Goal: Task Accomplishment & Management: Complete application form

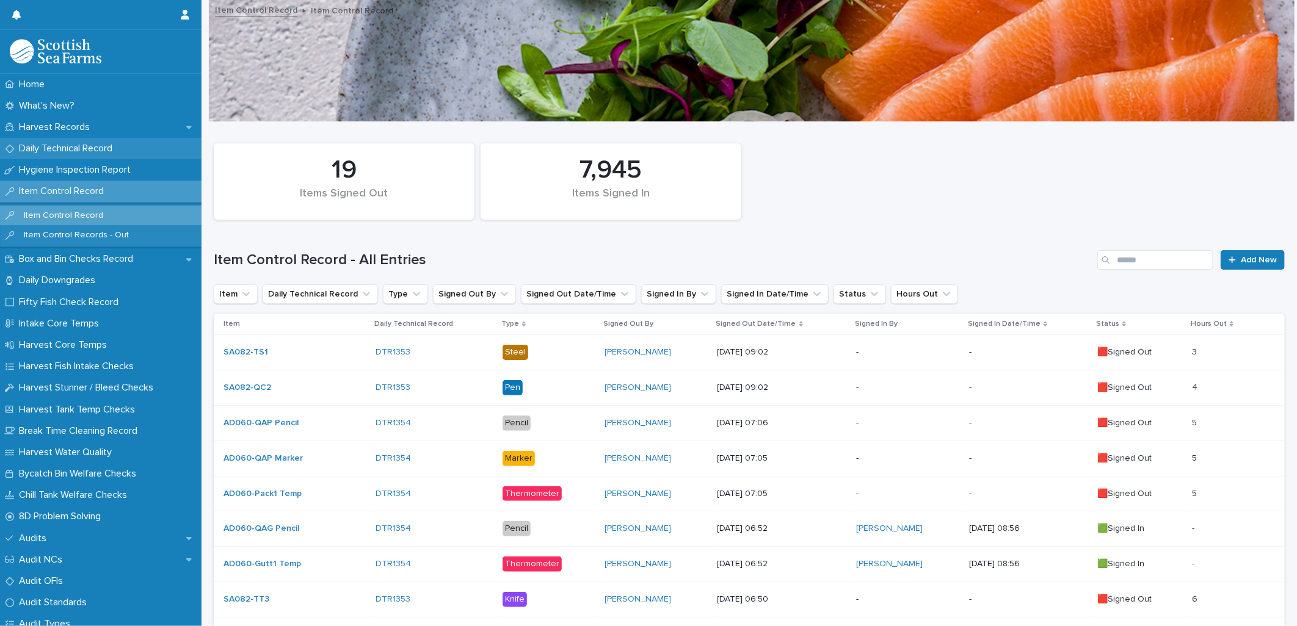
click at [70, 149] on p "Daily Technical Record" at bounding box center [68, 149] width 108 height 12
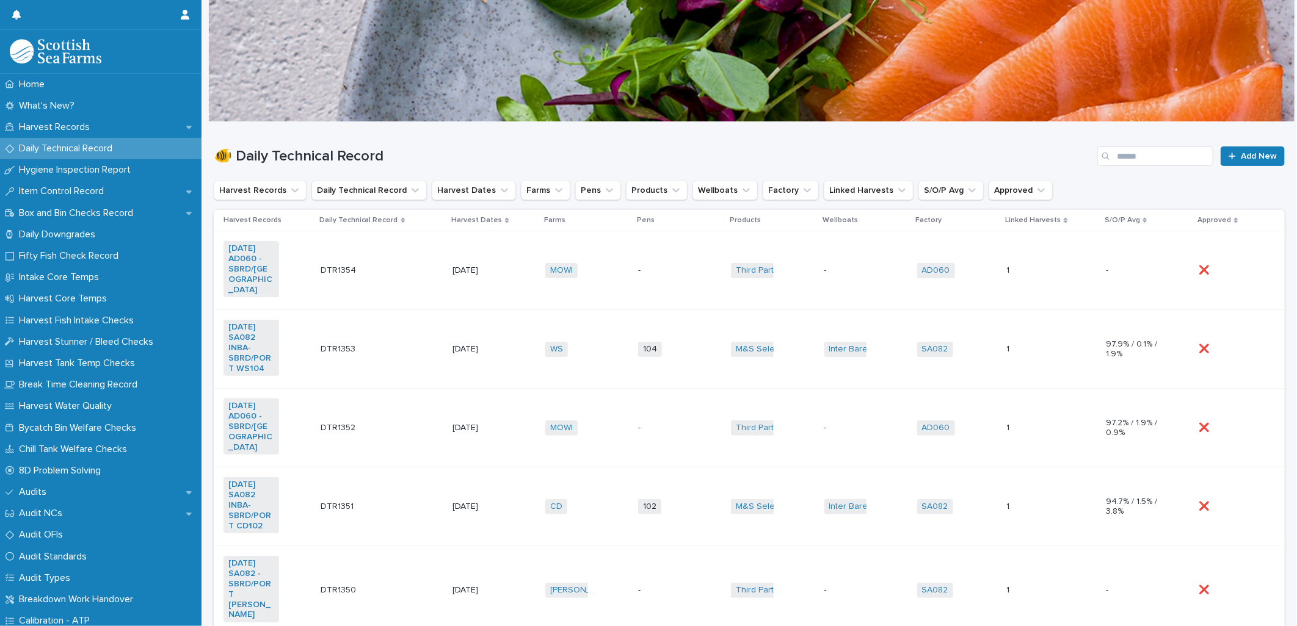
click at [675, 363] on td "104 + 0" at bounding box center [679, 349] width 93 height 79
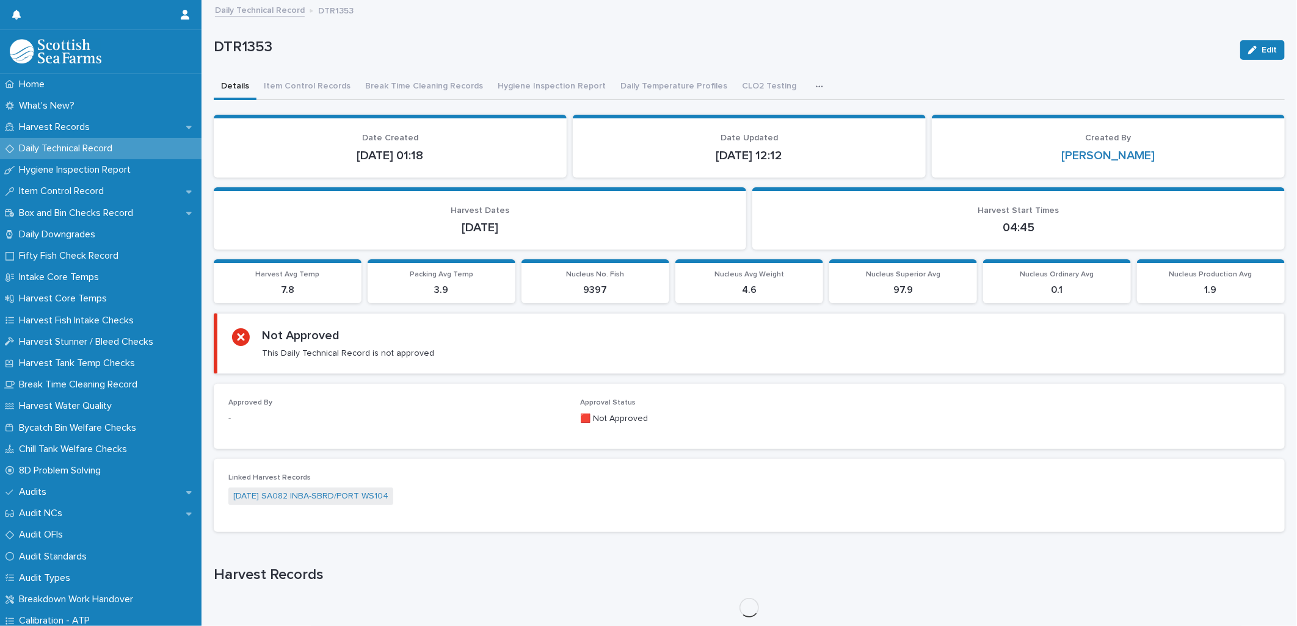
click at [816, 84] on icon "button" at bounding box center [819, 86] width 7 height 9
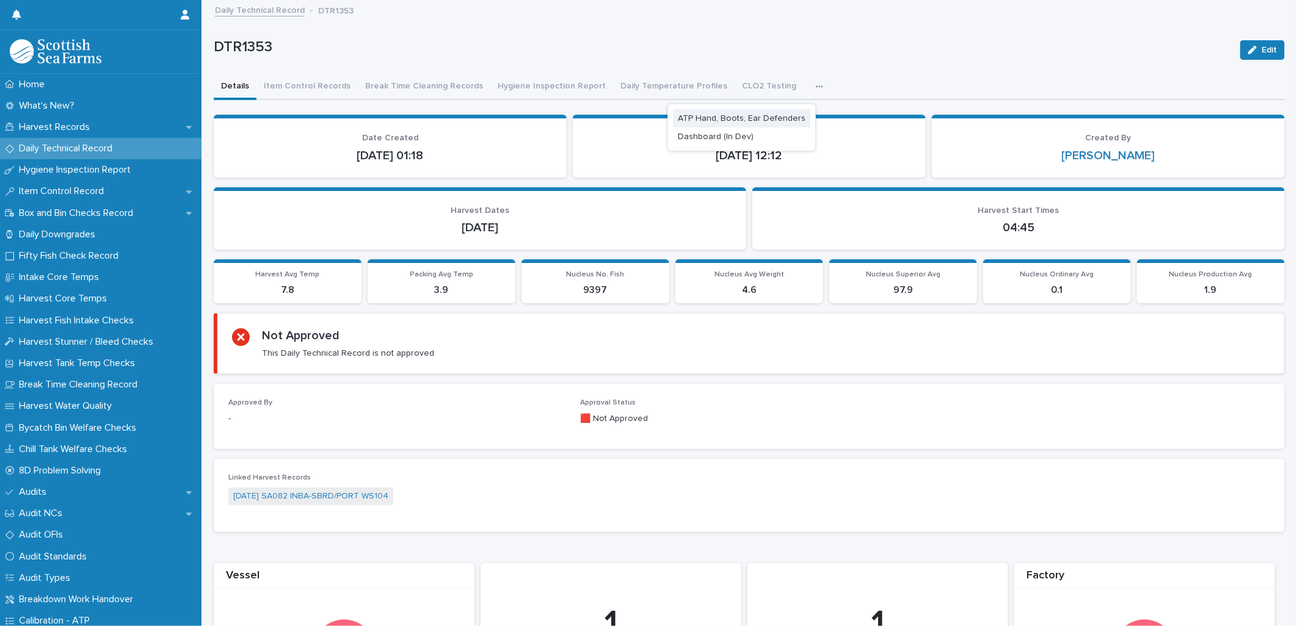
click at [739, 118] on span "ATP Hand, Boots, Ear Defenders" at bounding box center [742, 118] width 128 height 9
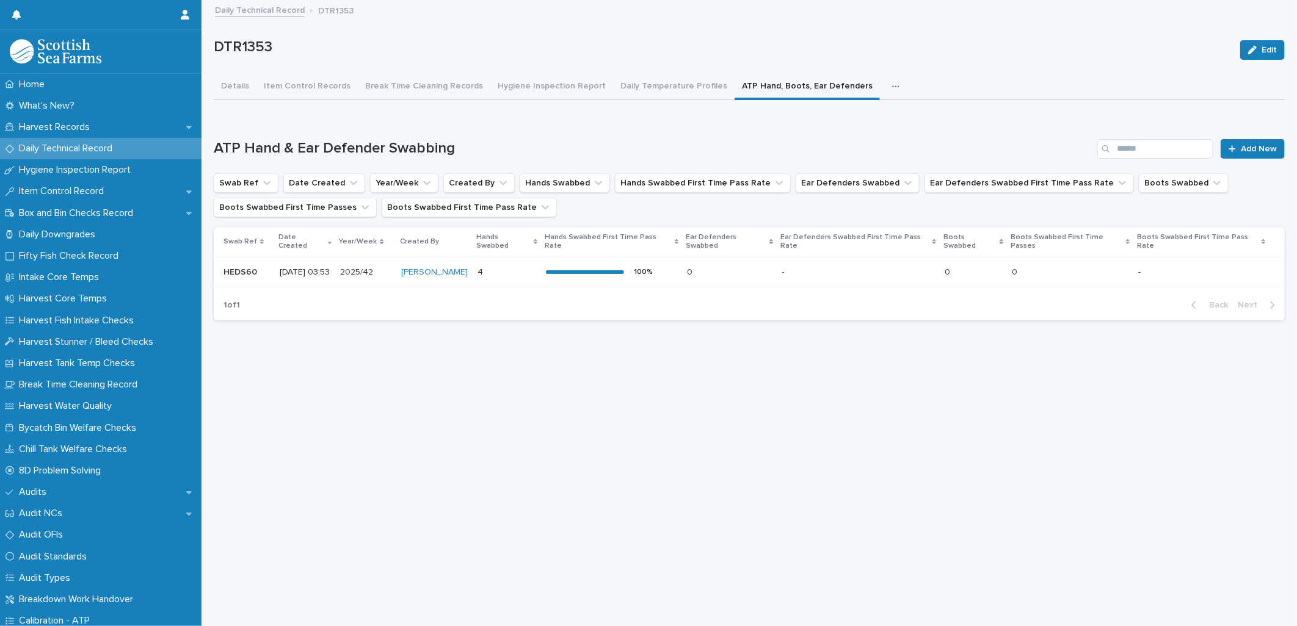
click at [736, 267] on p at bounding box center [729, 272] width 85 height 10
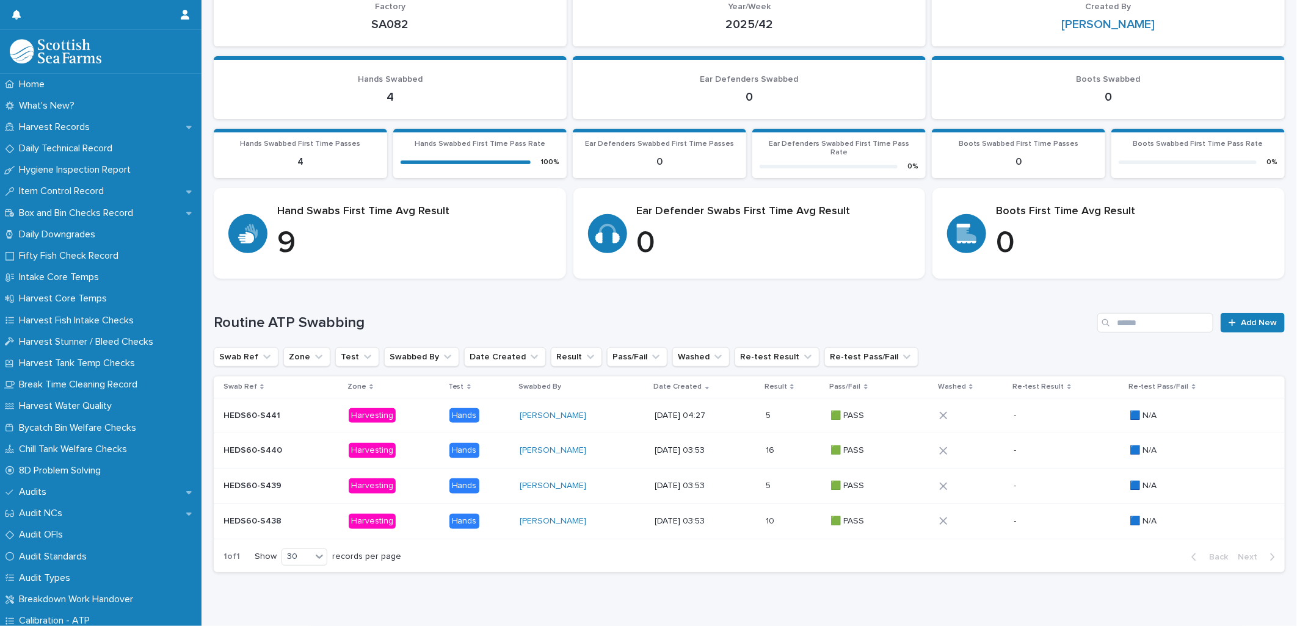
scroll to position [178, 0]
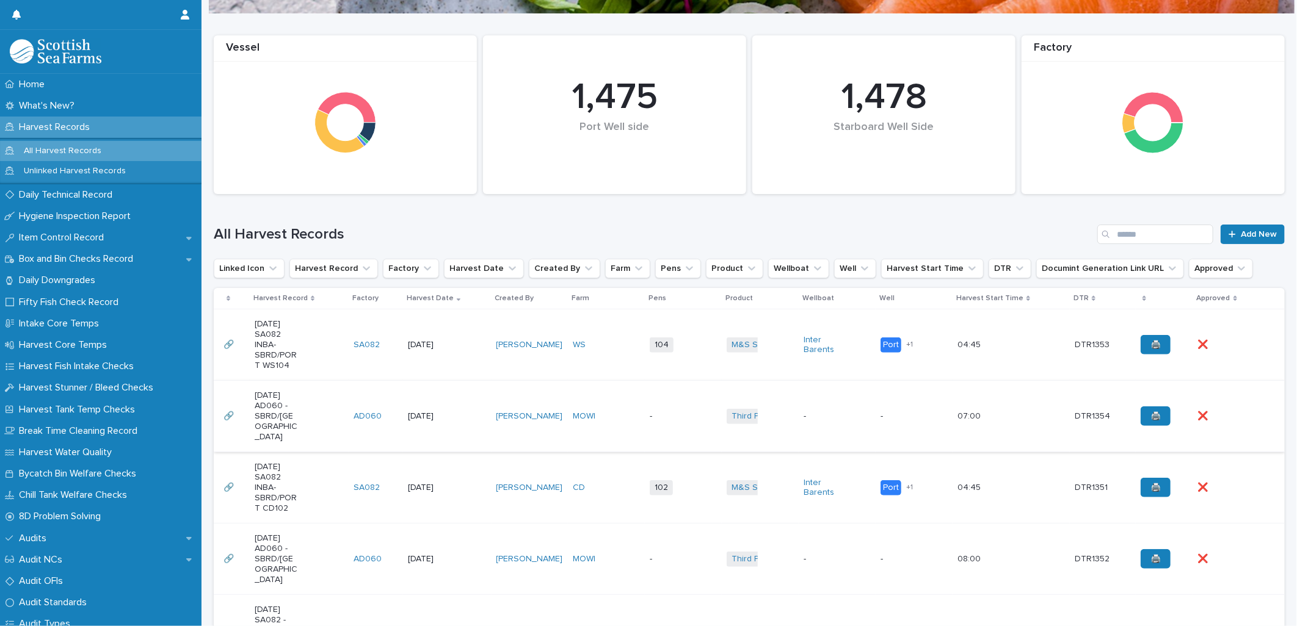
scroll to position [136, 0]
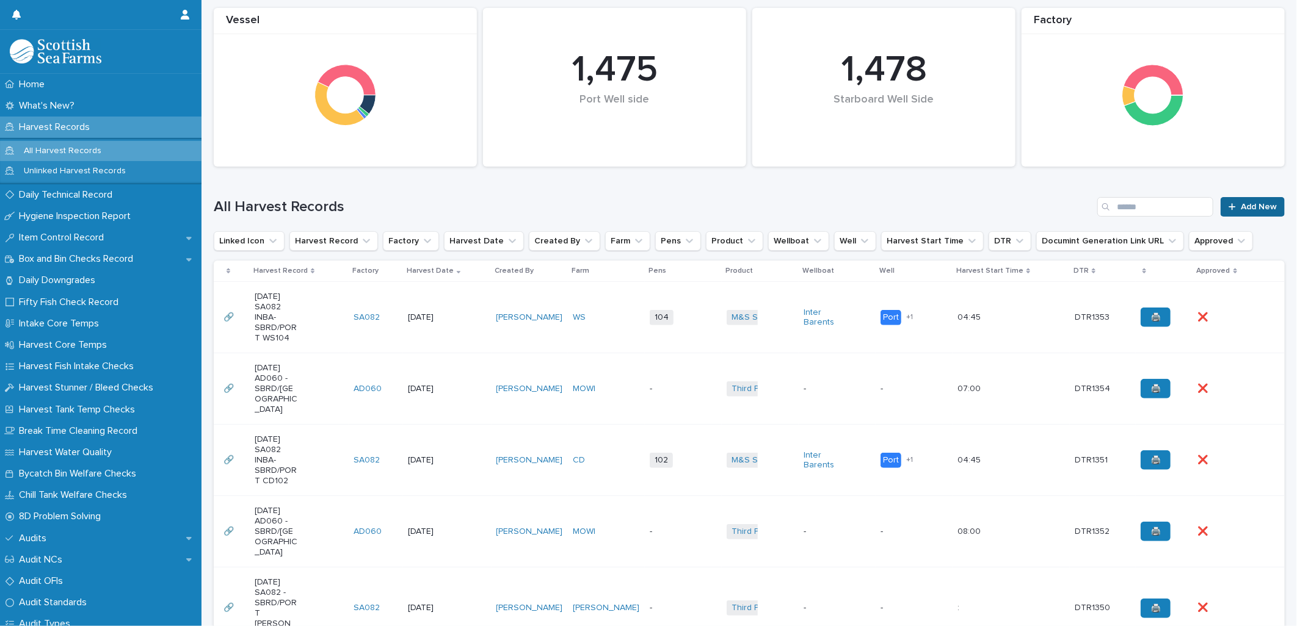
click at [1228, 212] on link "Add New" at bounding box center [1252, 207] width 64 height 20
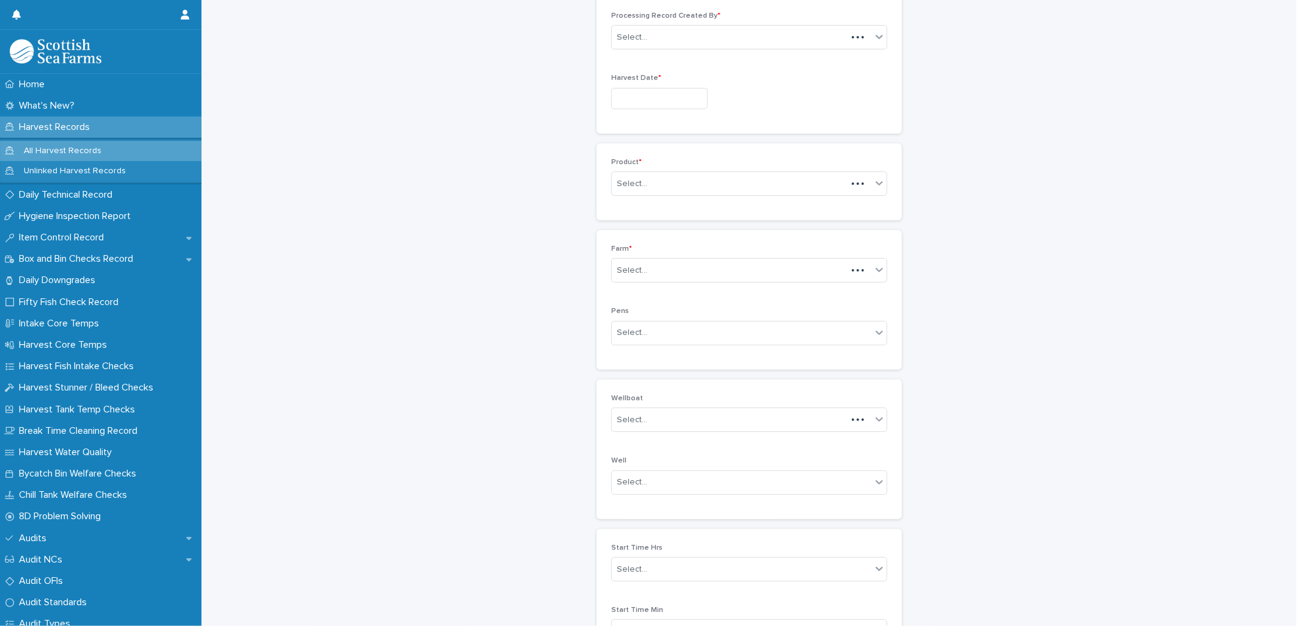
scroll to position [14, 0]
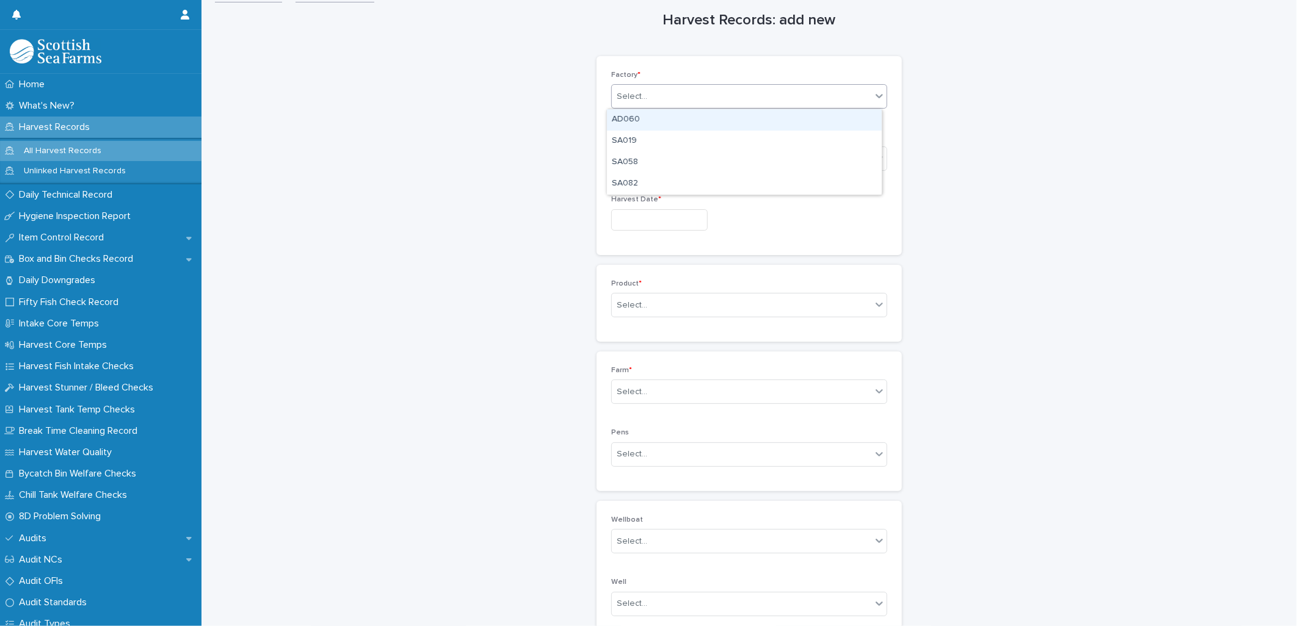
click at [644, 93] on div "Select..." at bounding box center [741, 97] width 259 height 20
drag, startPoint x: 644, startPoint y: 185, endPoint x: 658, endPoint y: 184, distance: 13.4
click at [644, 185] on div "SA082" at bounding box center [744, 183] width 275 height 21
click at [636, 159] on div "Select..." at bounding box center [632, 159] width 31 height 13
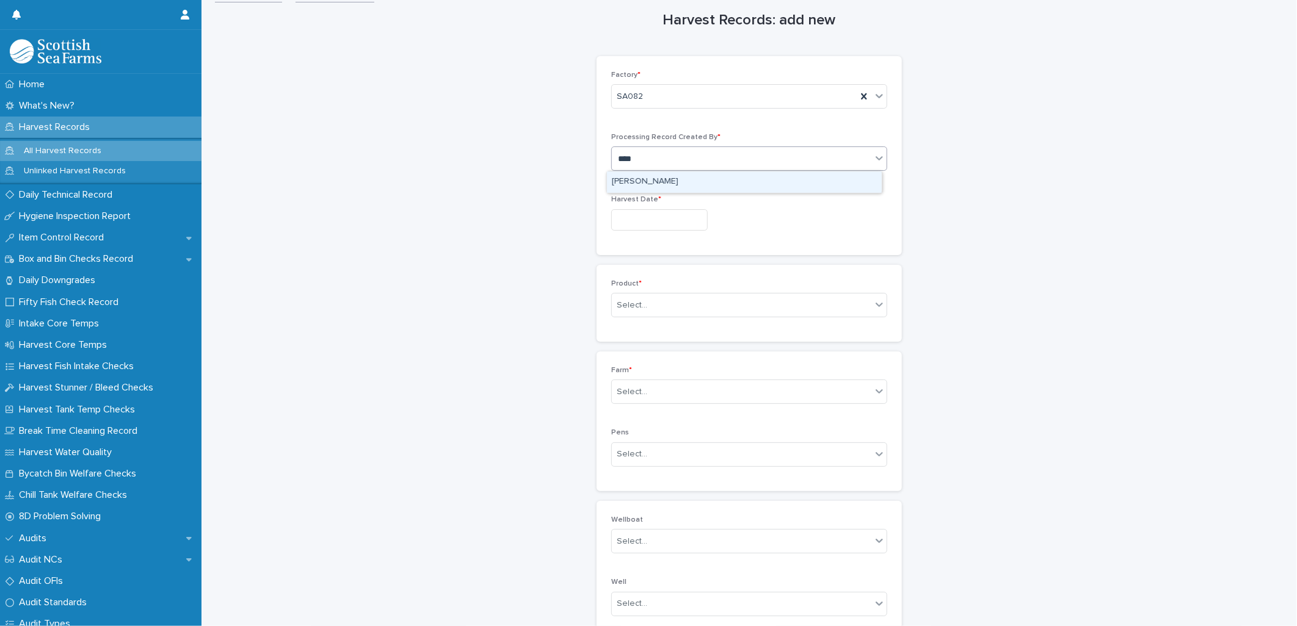
type input "*****"
click at [641, 183] on div "[PERSON_NAME]" at bounding box center [744, 182] width 275 height 21
click at [637, 218] on input "text" at bounding box center [659, 219] width 96 height 21
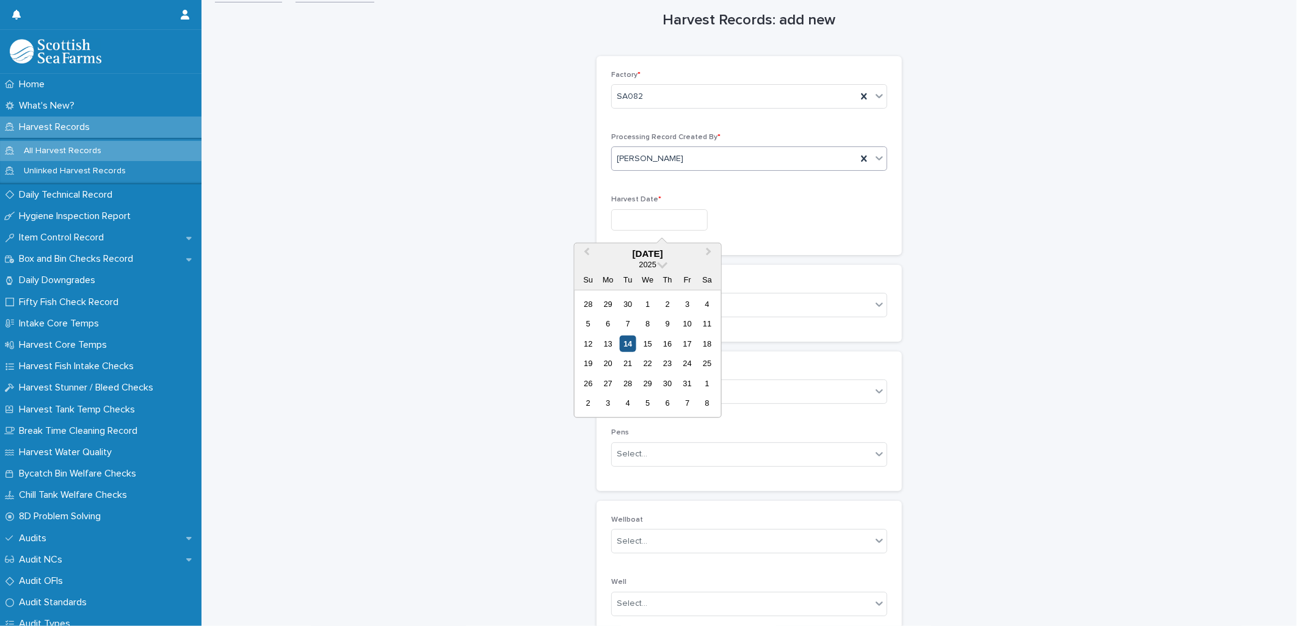
click at [631, 346] on div "14" at bounding box center [628, 344] width 16 height 16
type input "**********"
click at [632, 303] on div "Select..." at bounding box center [632, 305] width 31 height 13
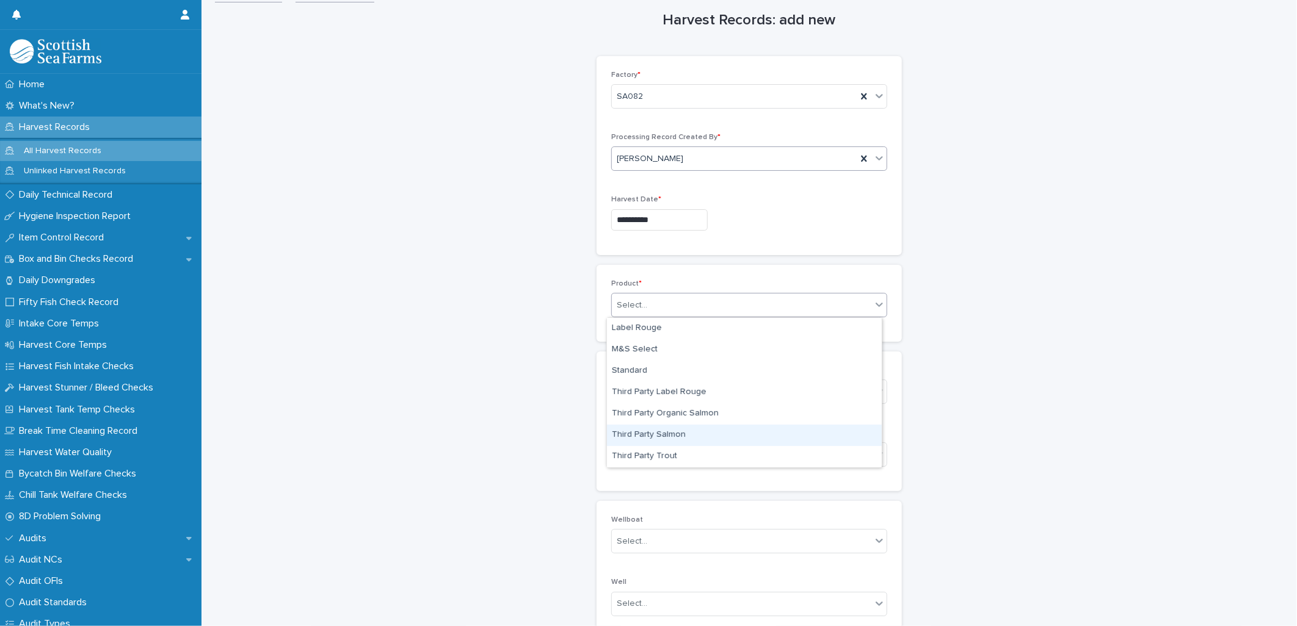
drag, startPoint x: 647, startPoint y: 438, endPoint x: 662, endPoint y: 437, distance: 14.7
click at [647, 438] on div "Third Party Salmon" at bounding box center [744, 435] width 275 height 21
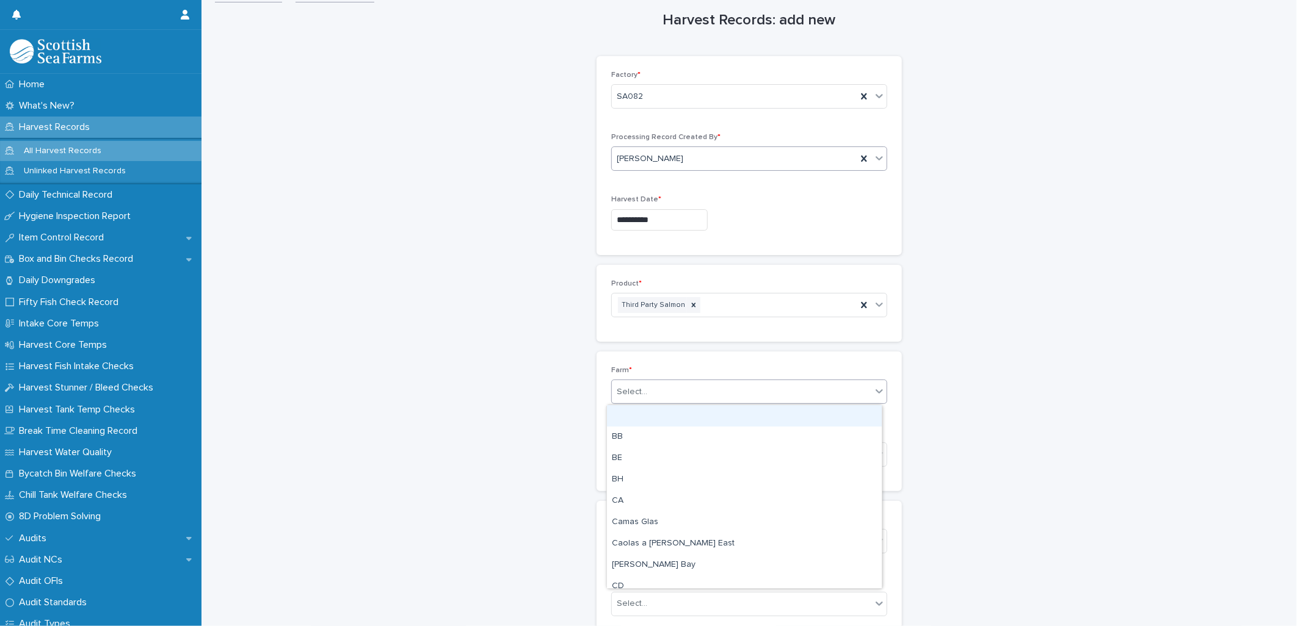
drag, startPoint x: 636, startPoint y: 399, endPoint x: 666, endPoint y: 400, distance: 30.5
click at [636, 399] on div "Select..." at bounding box center [741, 392] width 259 height 20
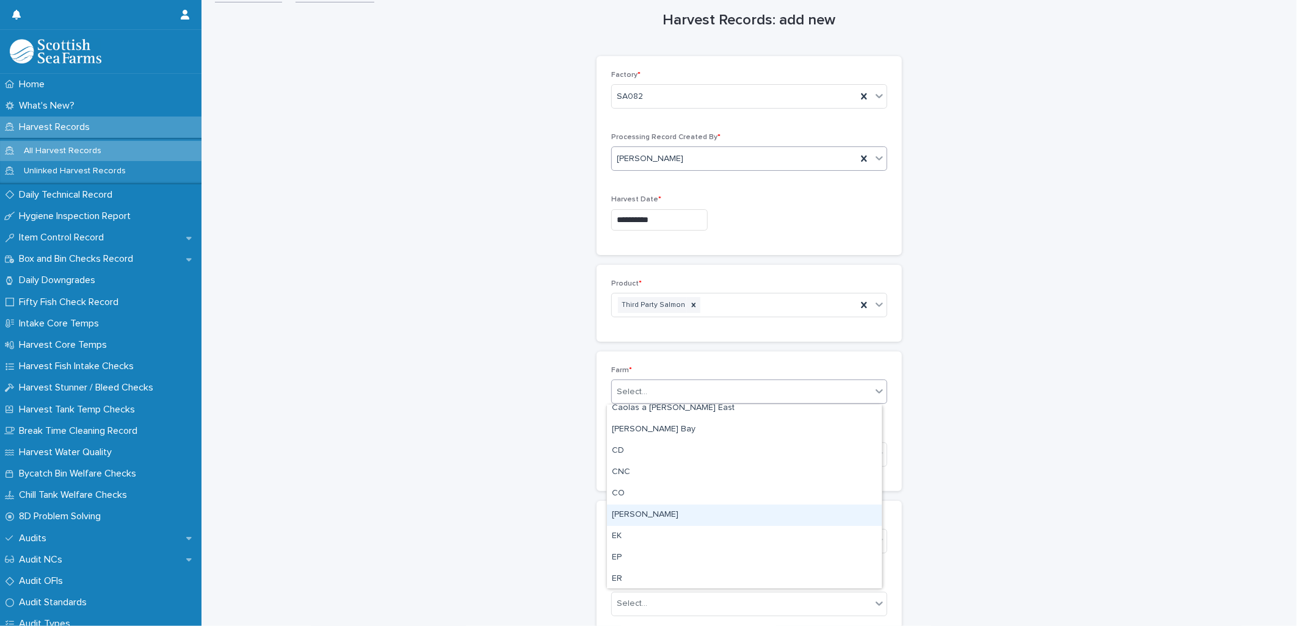
click at [630, 514] on div "COOKE" at bounding box center [744, 515] width 275 height 21
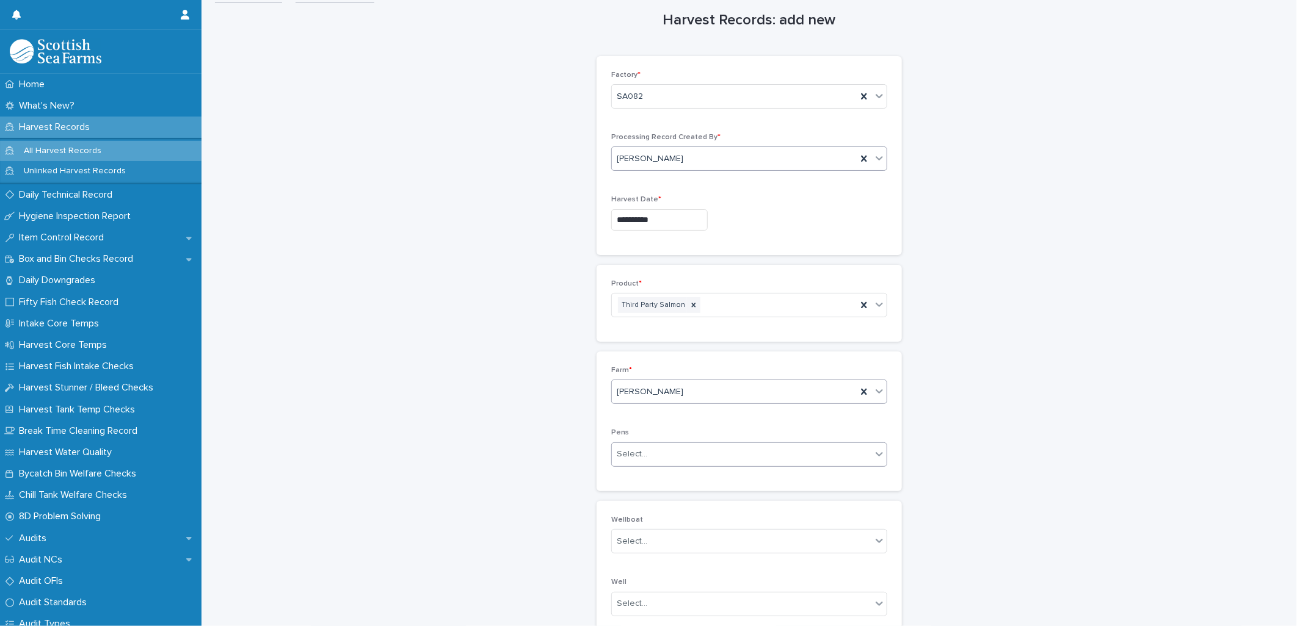
click at [636, 460] on div "Select..." at bounding box center [632, 454] width 31 height 13
click at [484, 452] on div "**********" at bounding box center [749, 403] width 1071 height 833
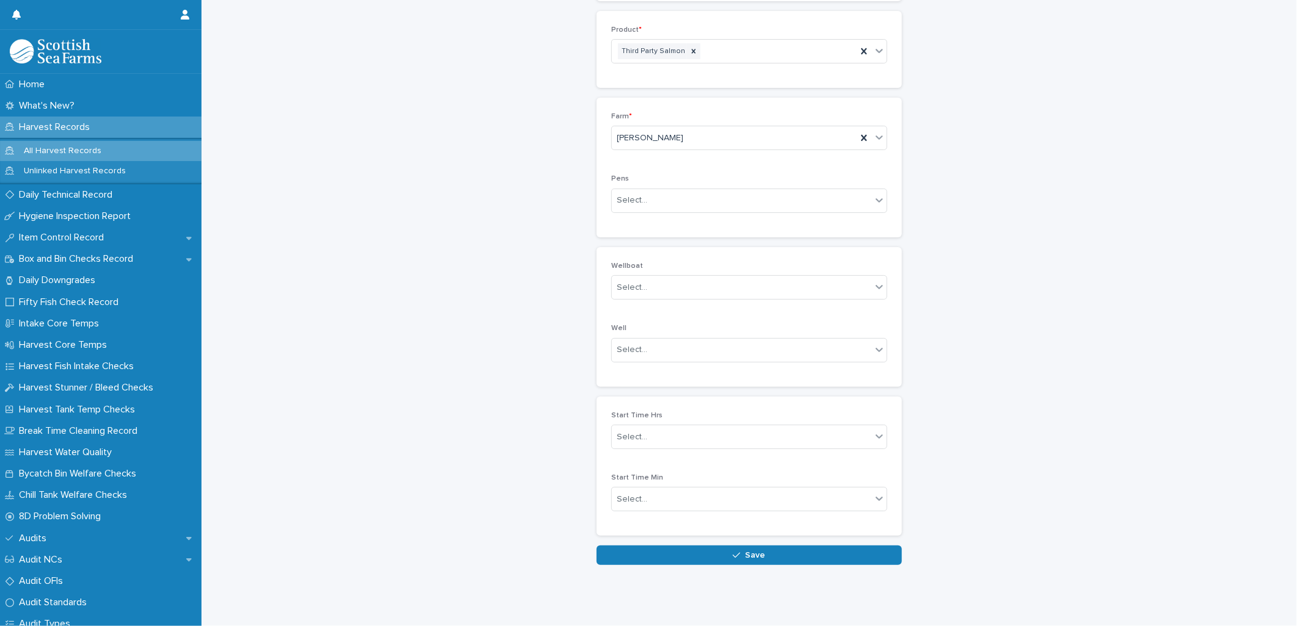
scroll to position [278, 0]
click at [658, 546] on button "Save" at bounding box center [748, 556] width 305 height 20
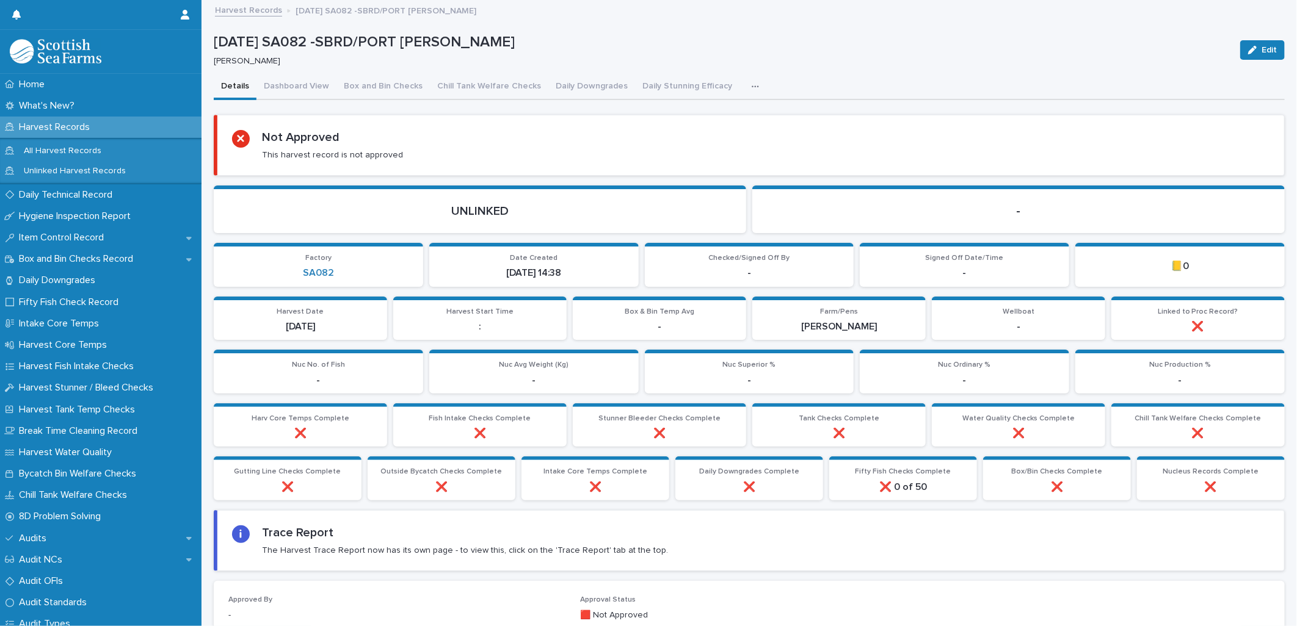
click at [752, 87] on icon "button" at bounding box center [755, 86] width 7 height 9
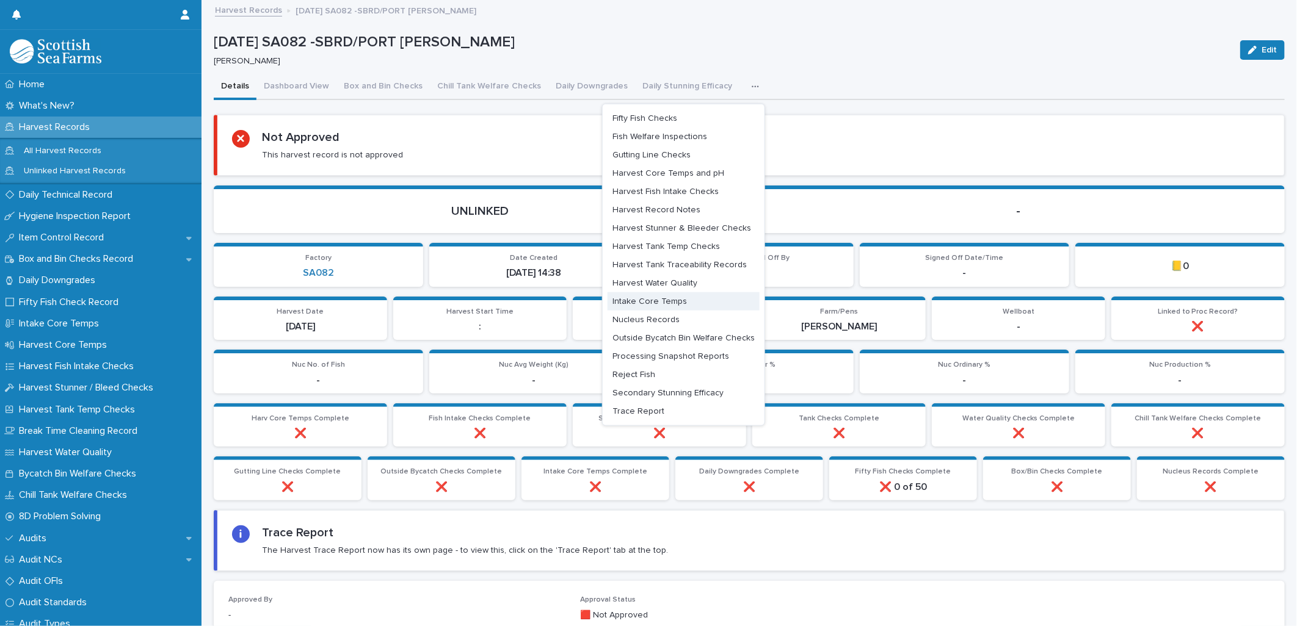
click at [637, 302] on span "Intake Core Temps" at bounding box center [649, 301] width 74 height 9
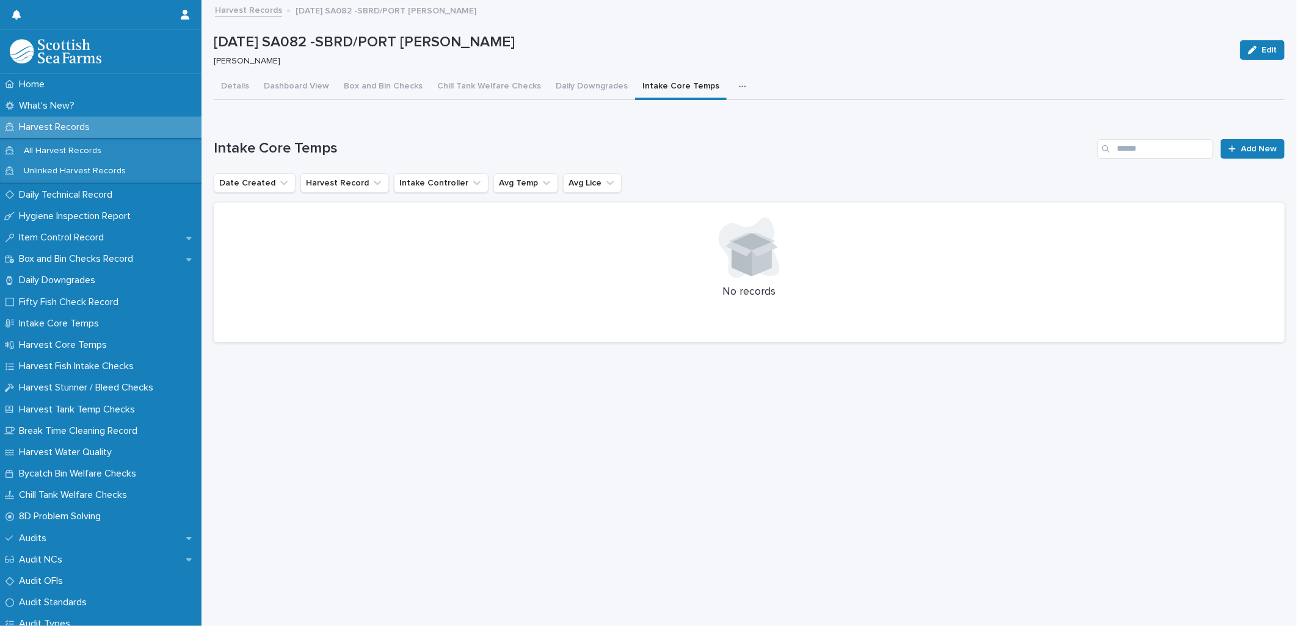
click at [42, 124] on p "Harvest Records" at bounding box center [56, 127] width 85 height 12
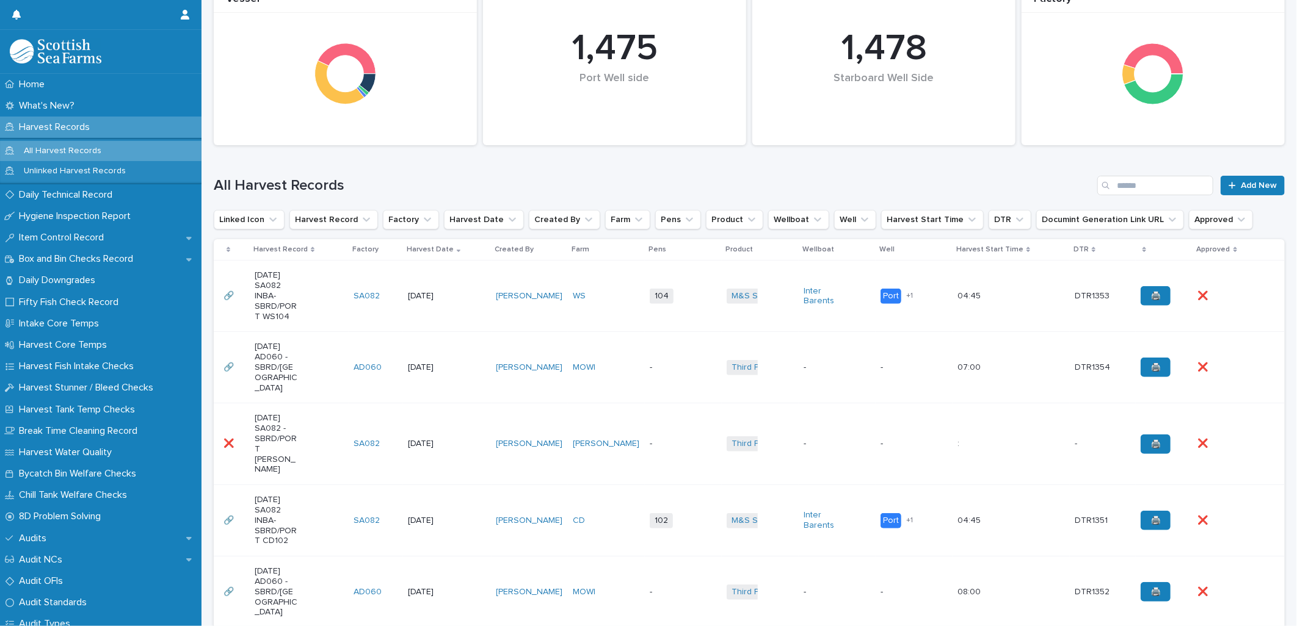
scroll to position [203, 0]
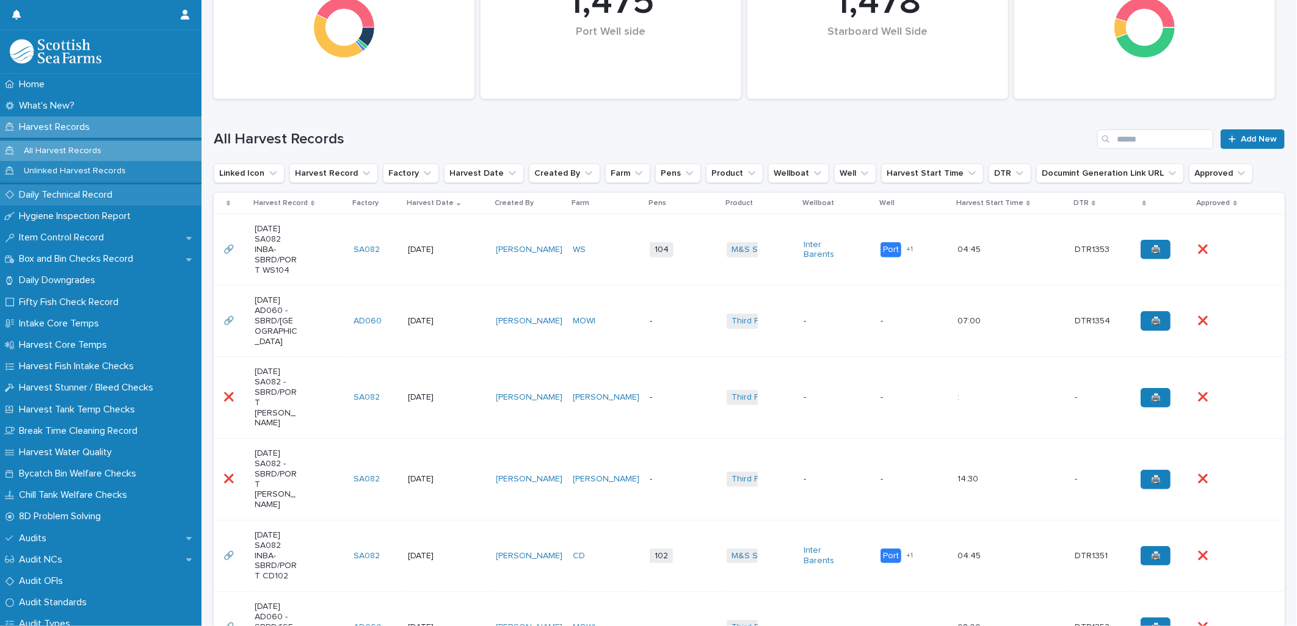
click at [37, 198] on p "Daily Technical Record" at bounding box center [68, 195] width 108 height 12
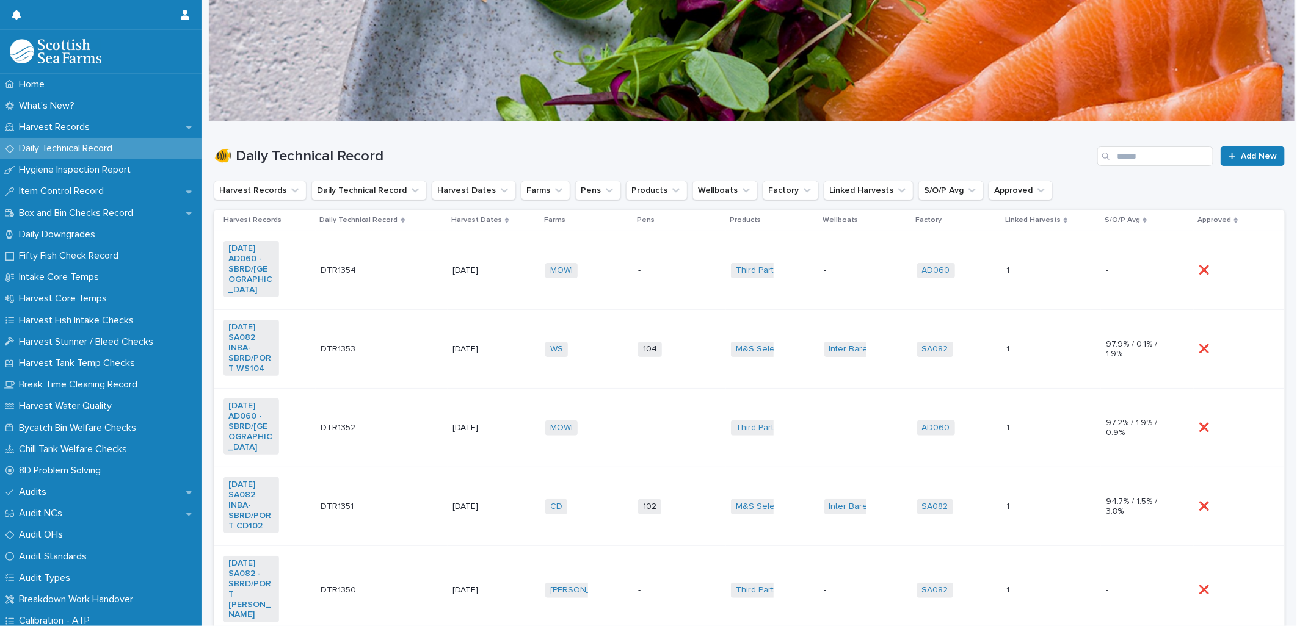
click at [560, 359] on td "WS + 0" at bounding box center [586, 349] width 93 height 79
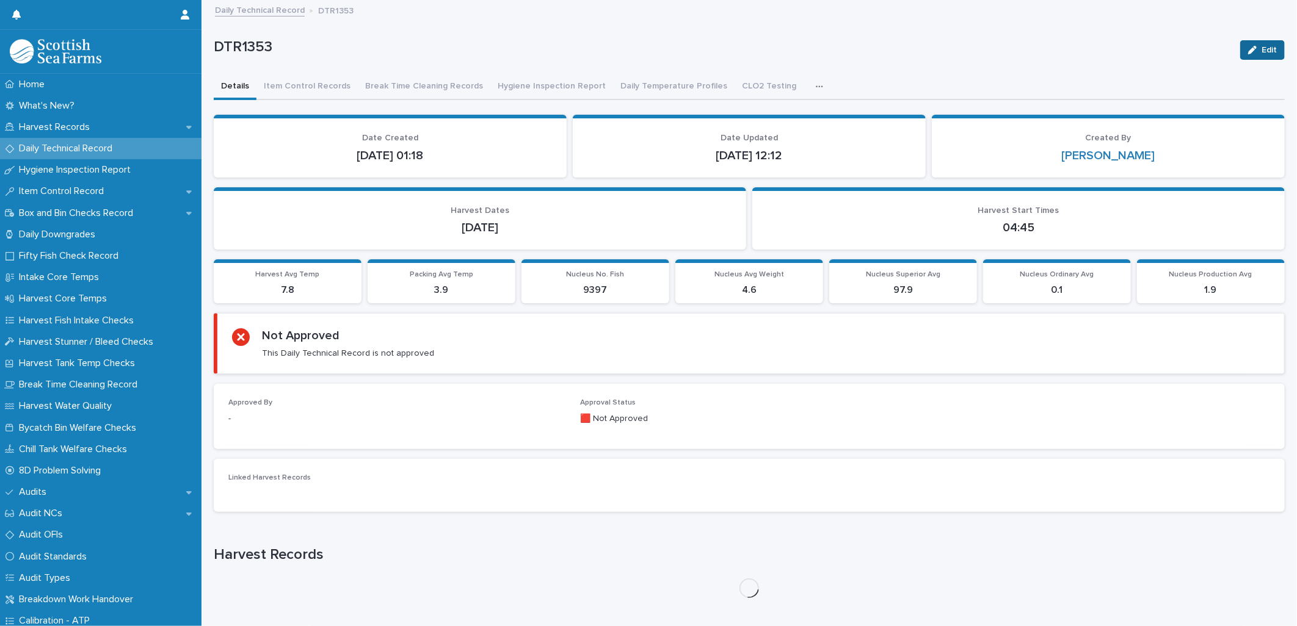
click at [1248, 53] on icon "button" at bounding box center [1252, 50] width 9 height 9
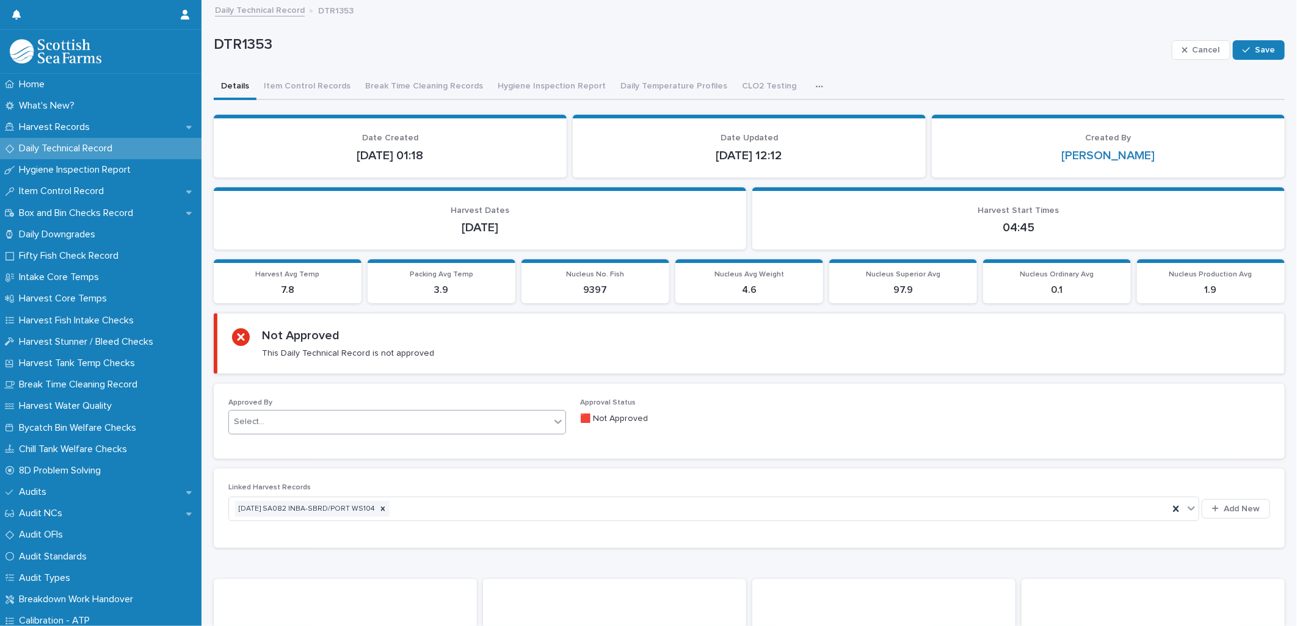
click at [252, 424] on div "Select..." at bounding box center [249, 422] width 31 height 13
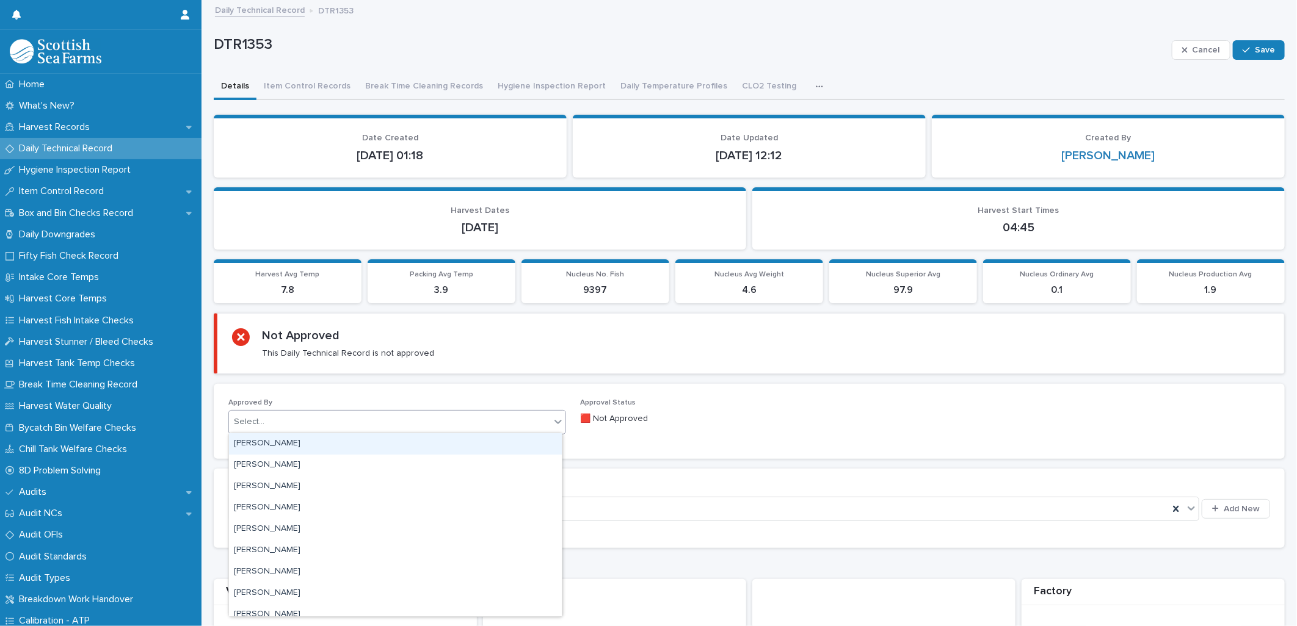
click at [741, 418] on p "🟥 Not Approved" at bounding box center [750, 419] width 338 height 13
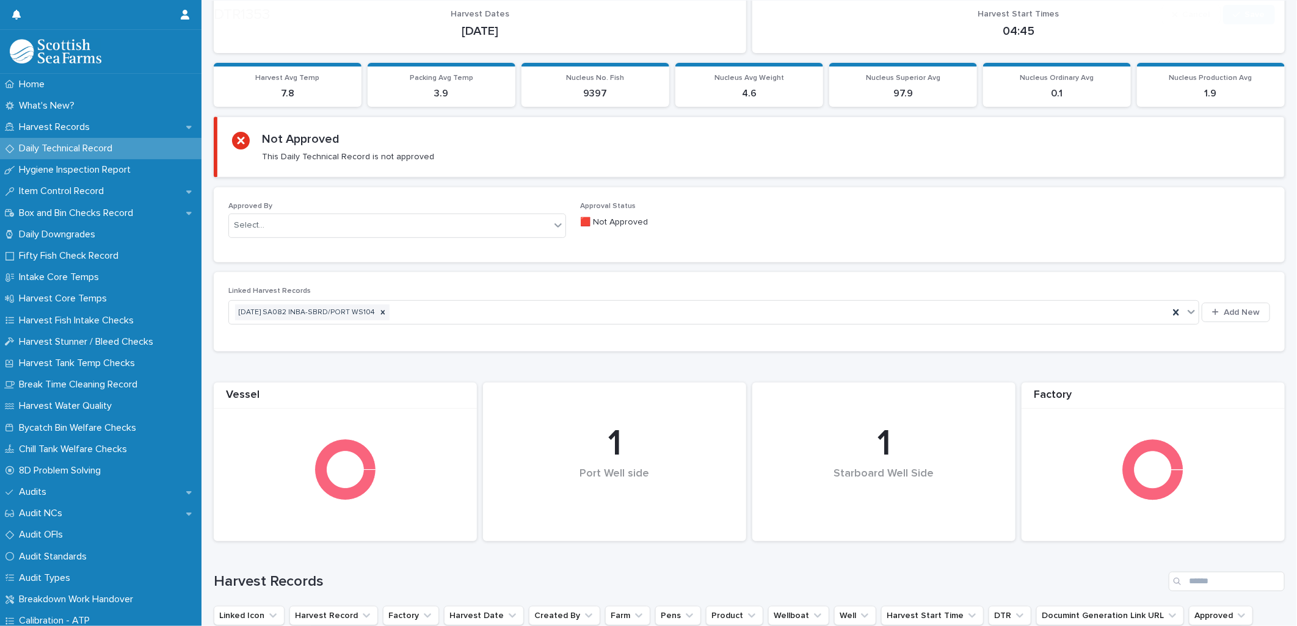
scroll to position [203, 0]
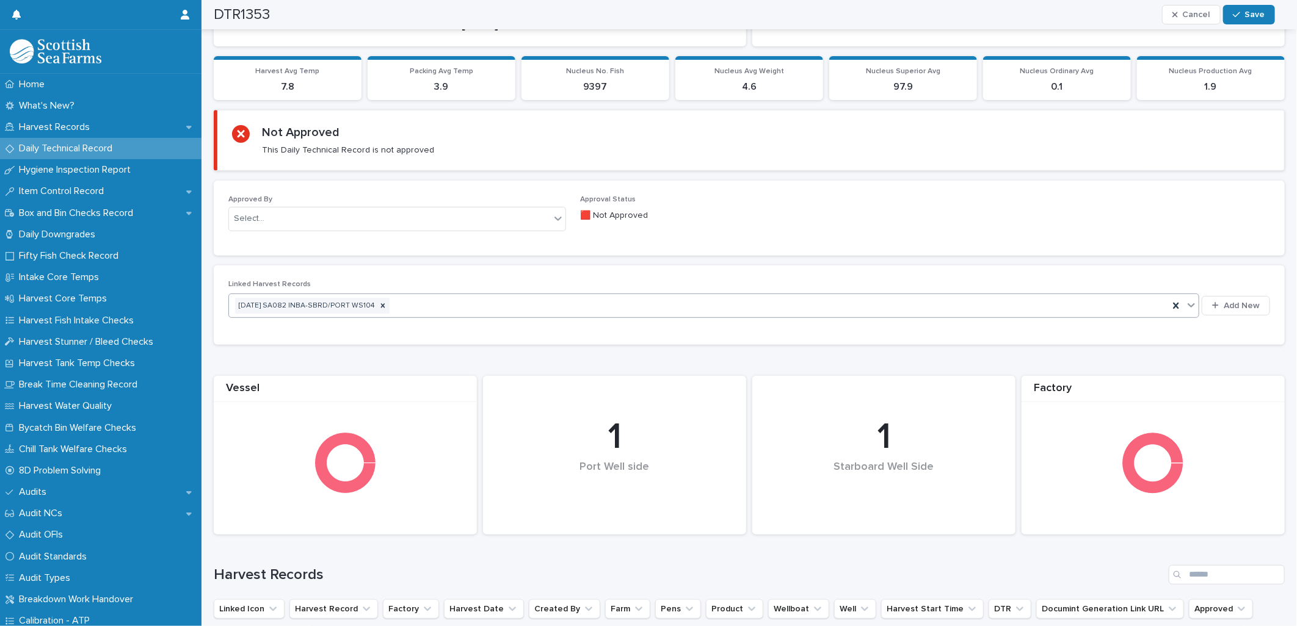
click at [446, 301] on div "14-10-2025 SA082 INBA-SBRD/PORT WS104" at bounding box center [699, 305] width 940 height 21
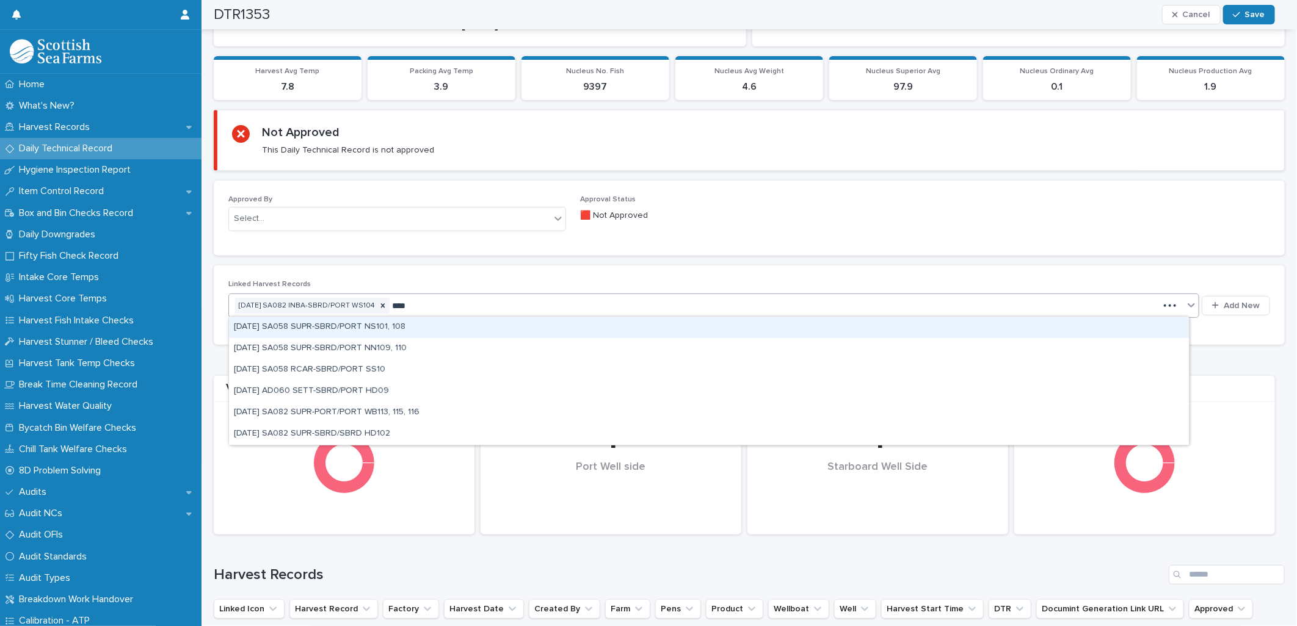
type input "*****"
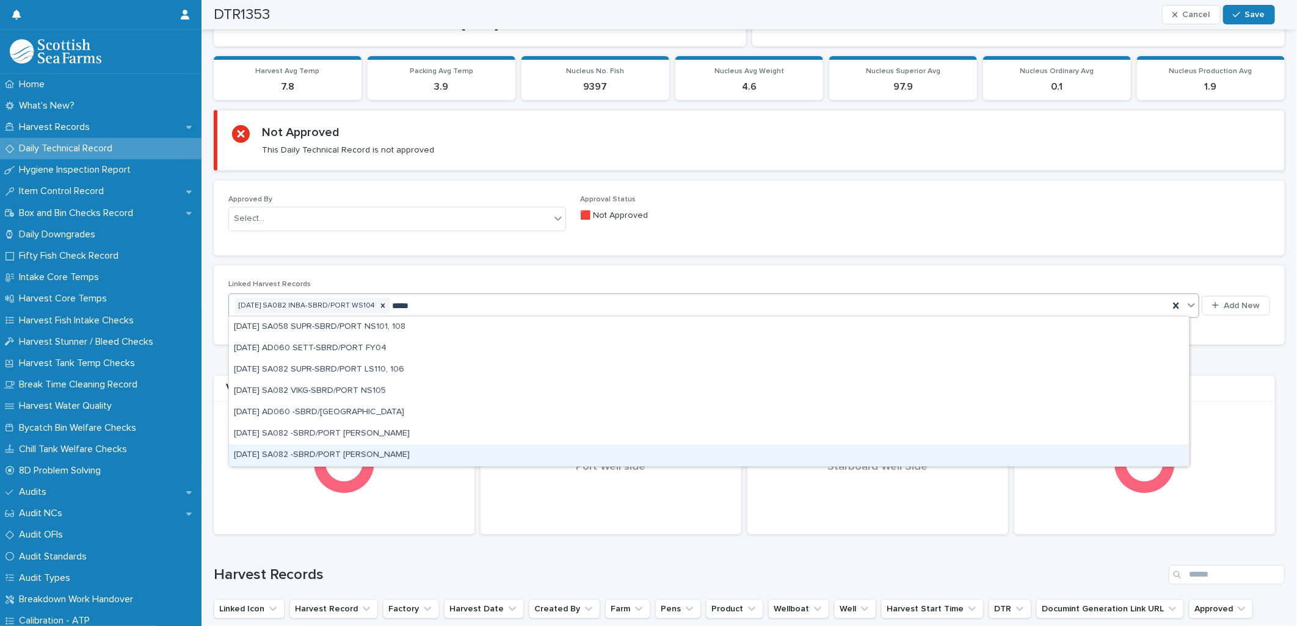
click at [364, 460] on div "14-10-2025 SA082 -SBRD/PORT COOKE" at bounding box center [709, 455] width 960 height 21
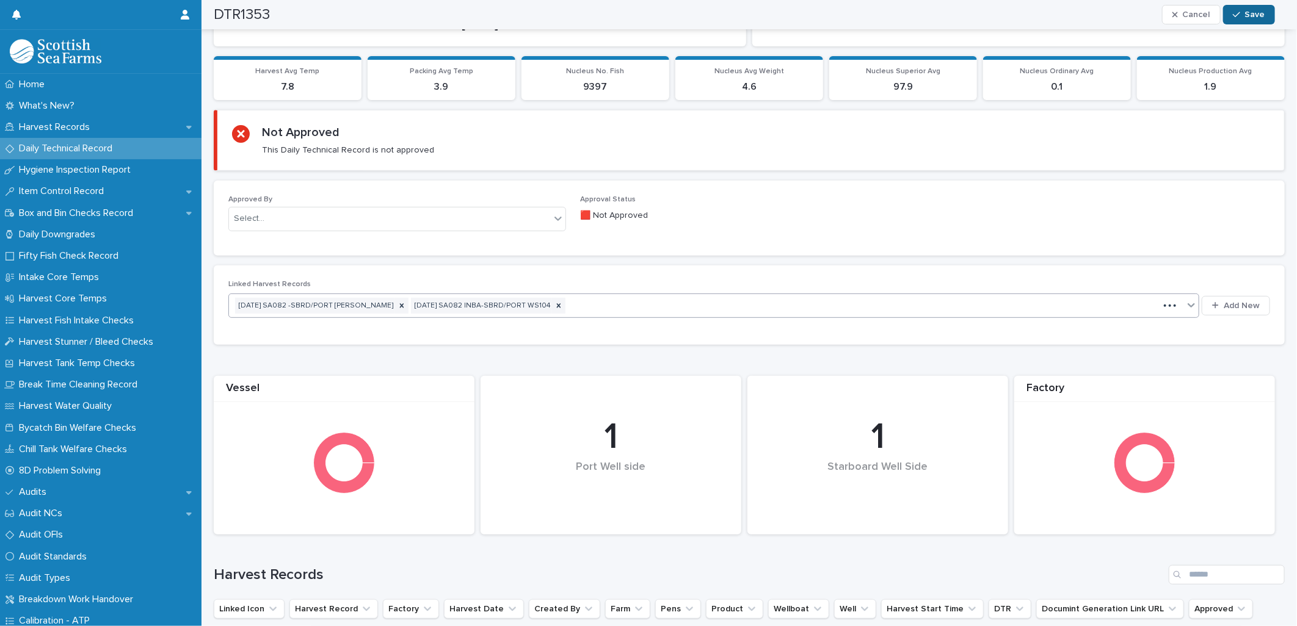
click at [1252, 11] on span "Save" at bounding box center [1255, 14] width 20 height 9
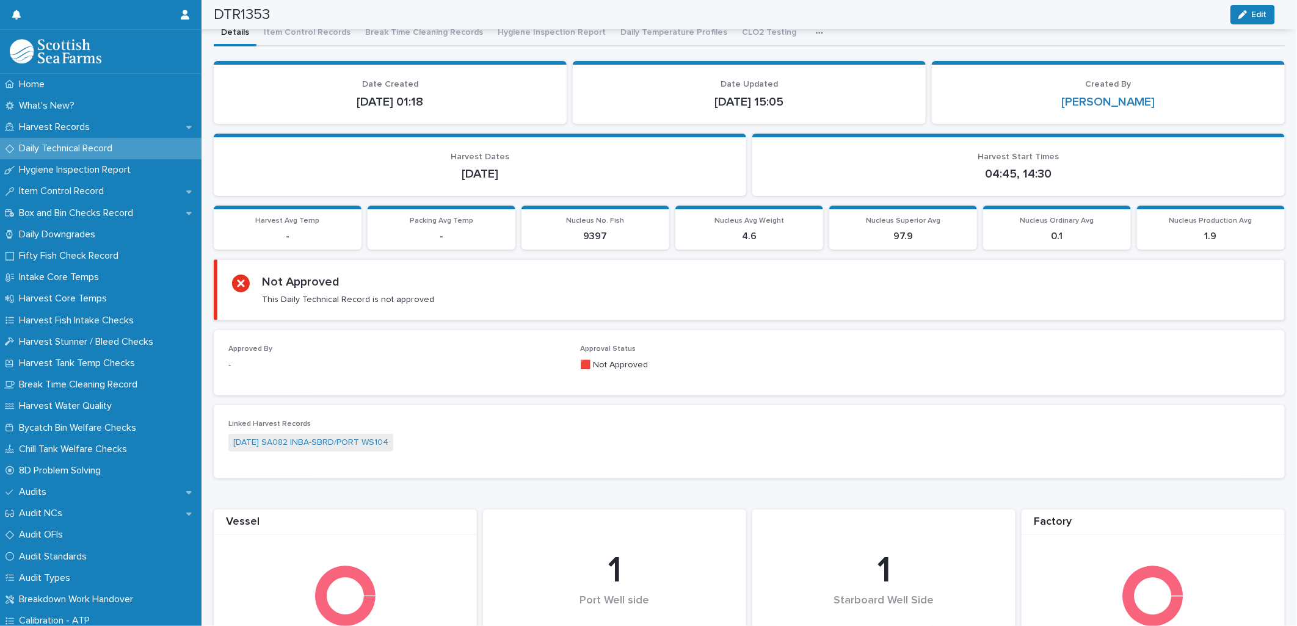
scroll to position [0, 0]
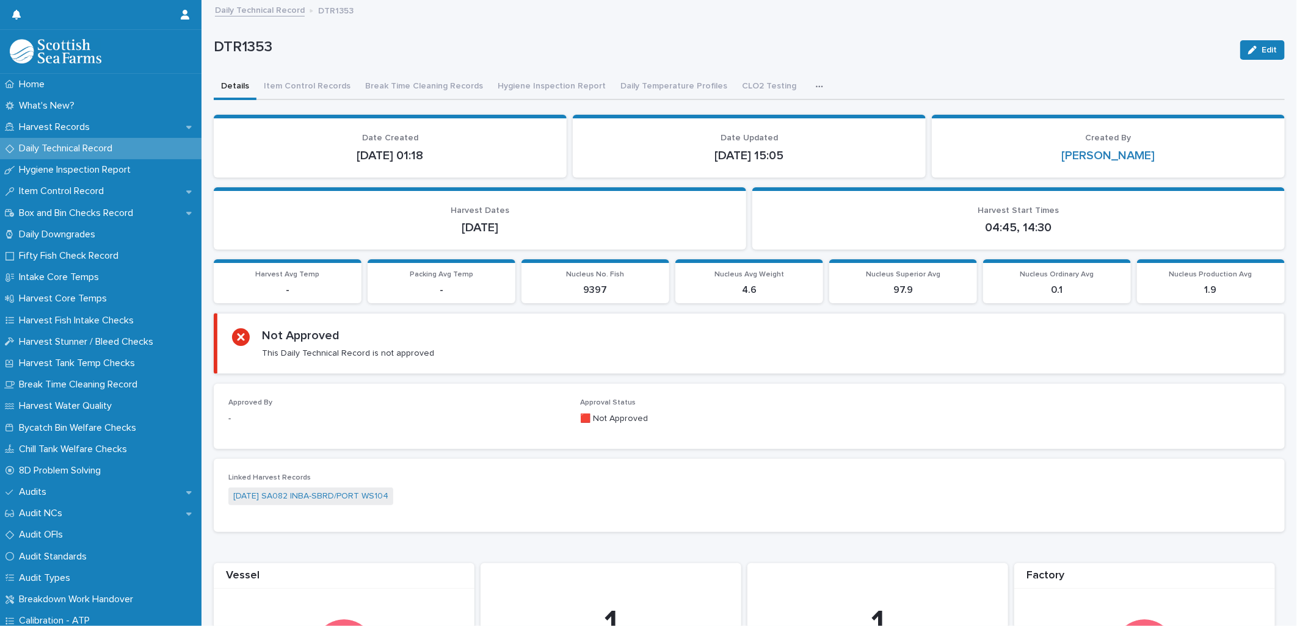
click at [63, 147] on p "Daily Technical Record" at bounding box center [68, 149] width 108 height 12
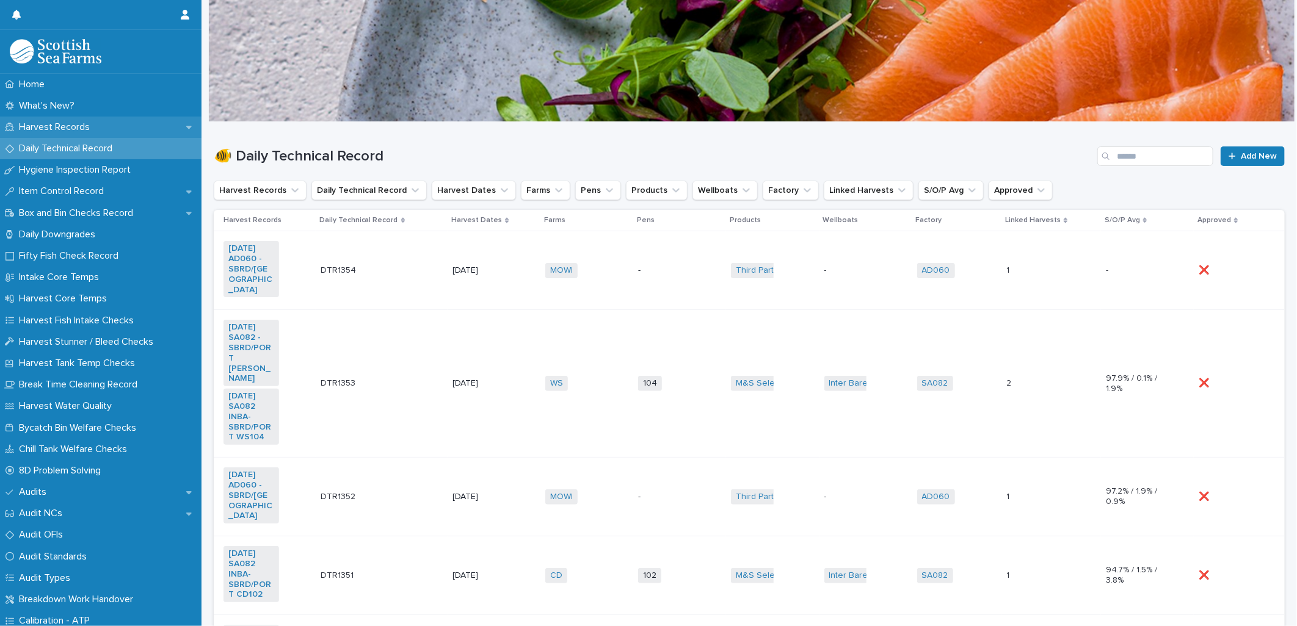
click at [57, 125] on p "Harvest Records" at bounding box center [56, 127] width 85 height 12
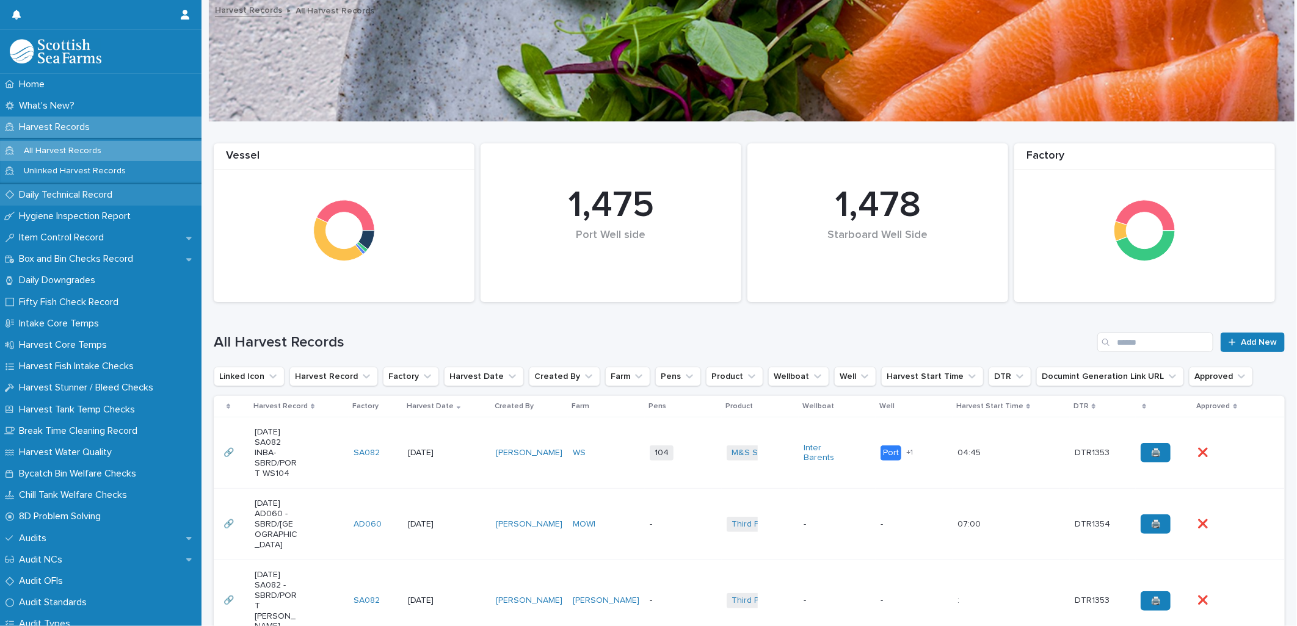
click at [51, 193] on p "Daily Technical Record" at bounding box center [68, 195] width 108 height 12
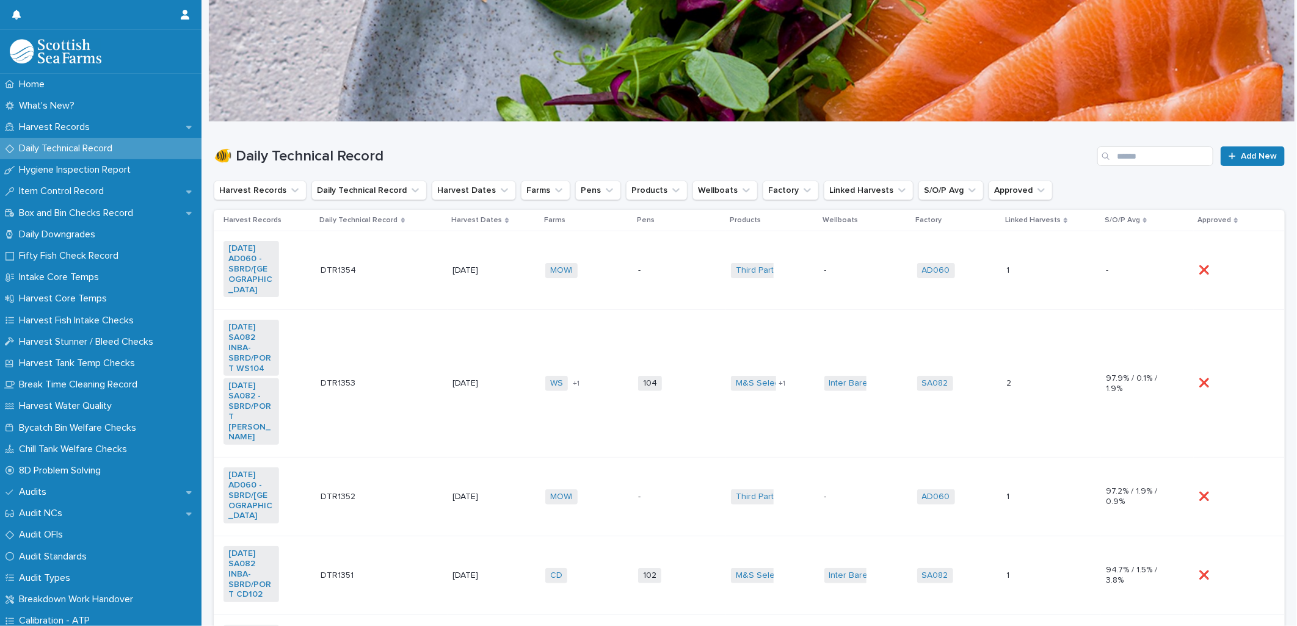
click at [543, 394] on td "WS COOKE + 1" at bounding box center [586, 384] width 93 height 148
